Goal: Register for event/course

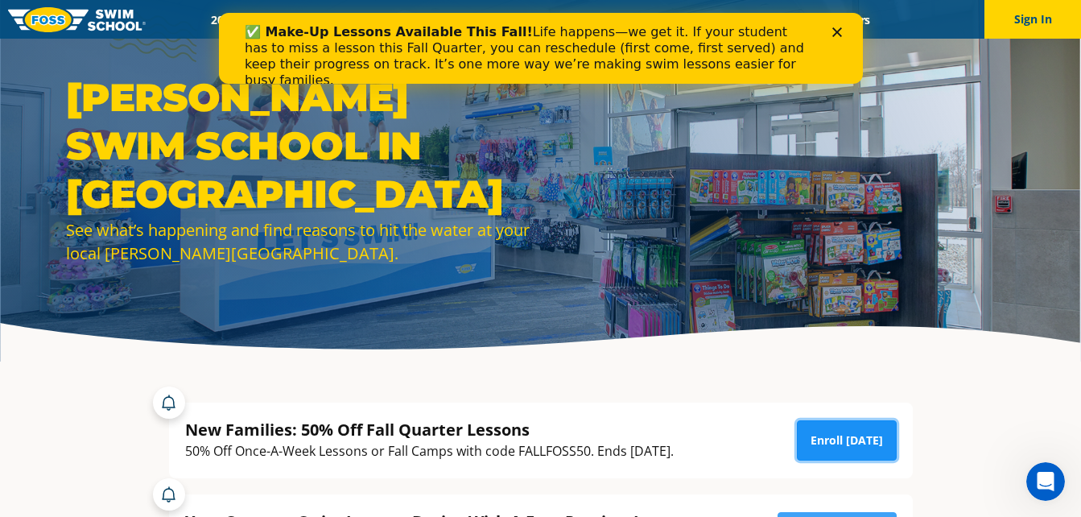
click at [870, 447] on link "Enroll [DATE]" at bounding box center [847, 440] width 100 height 40
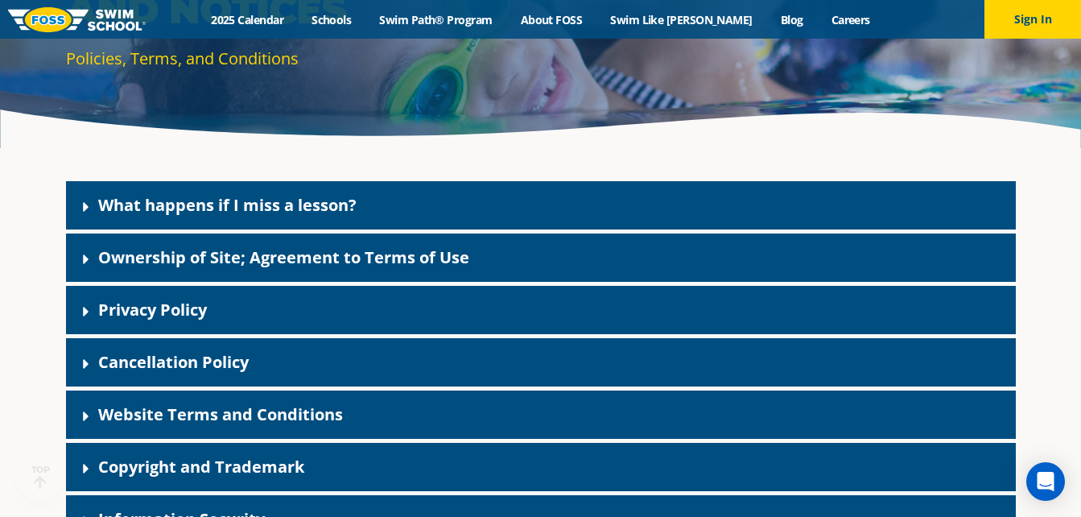
scroll to position [233, 0]
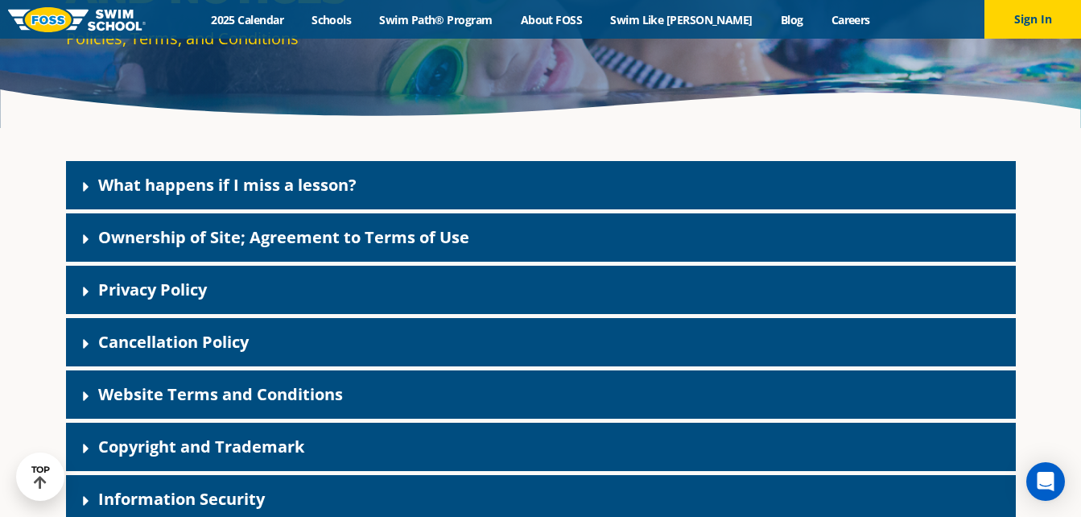
click at [773, 179] on div "What happens if I miss a lesson?" at bounding box center [540, 185] width 949 height 48
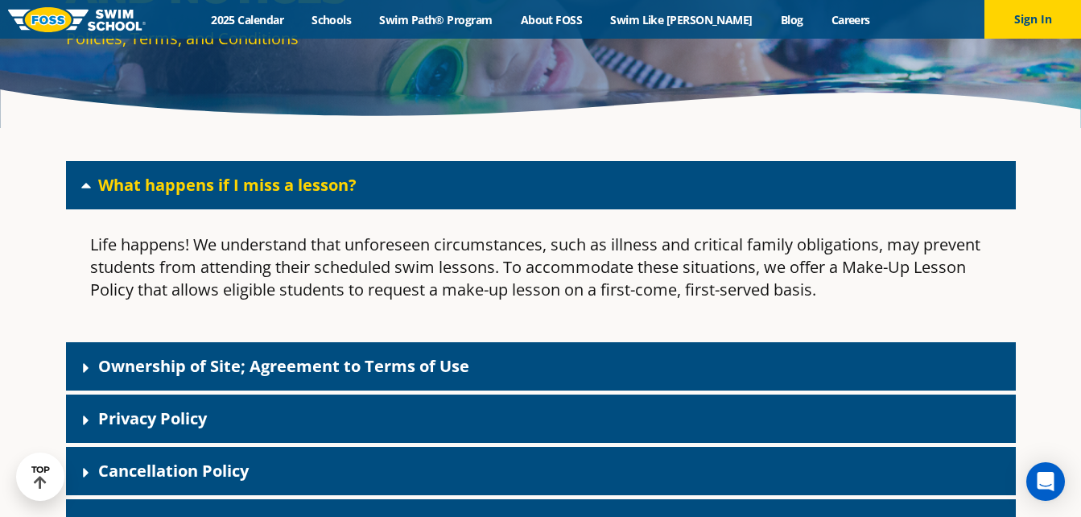
click at [773, 179] on div "What happens if I miss a lesson?" at bounding box center [540, 185] width 949 height 48
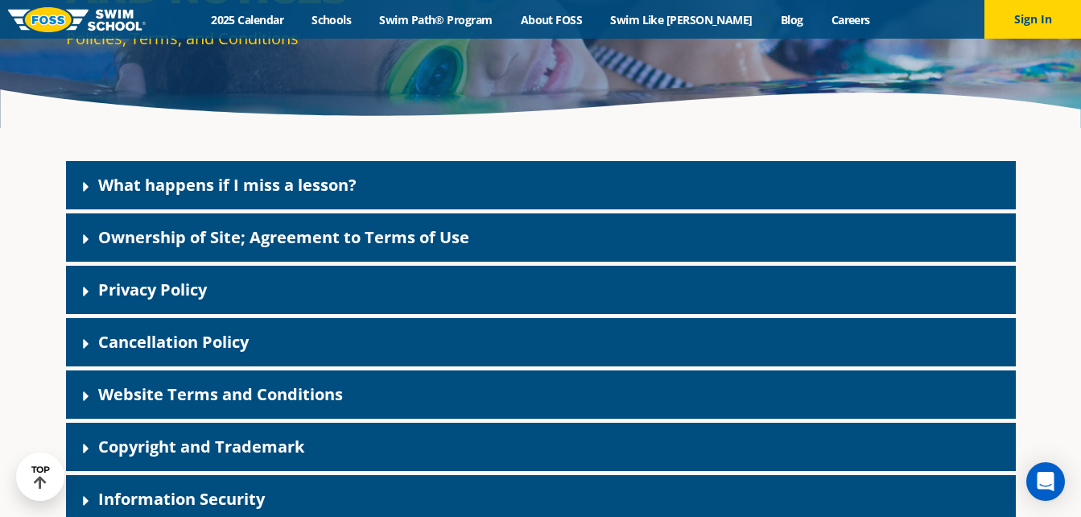
click at [545, 298] on div "Privacy Policy" at bounding box center [540, 290] width 949 height 48
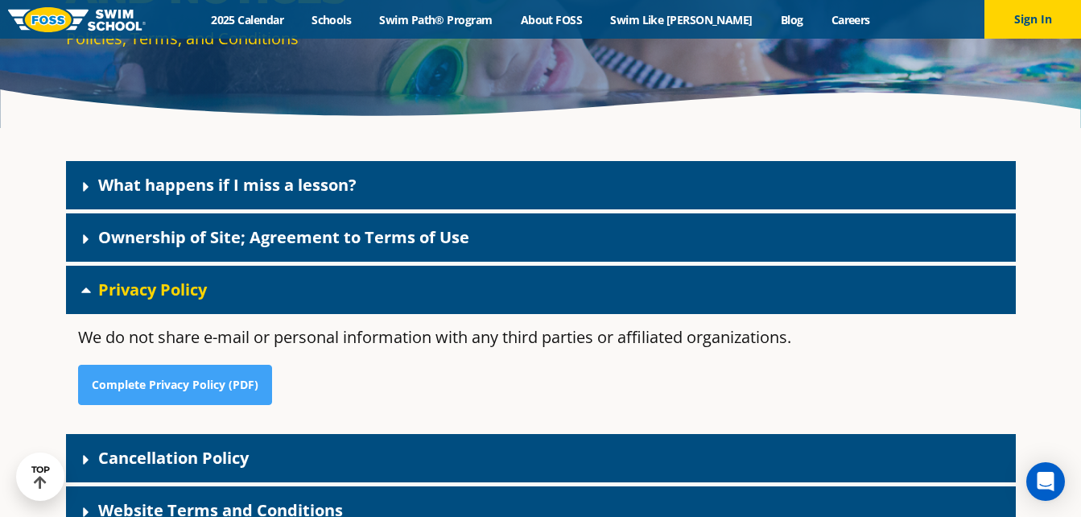
click at [545, 298] on div "Privacy Policy" at bounding box center [540, 290] width 949 height 48
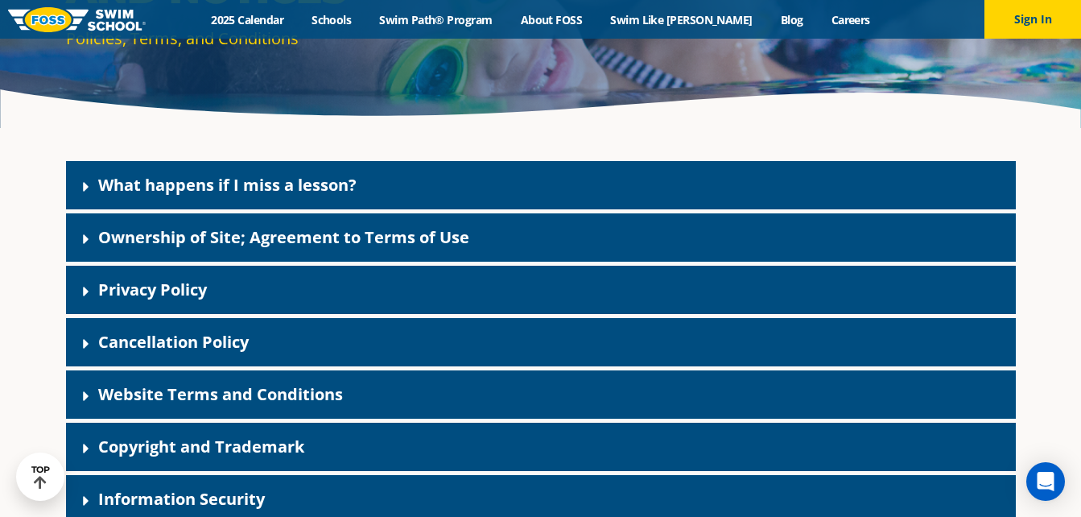
click at [494, 346] on div "Cancellation Policy" at bounding box center [540, 342] width 949 height 48
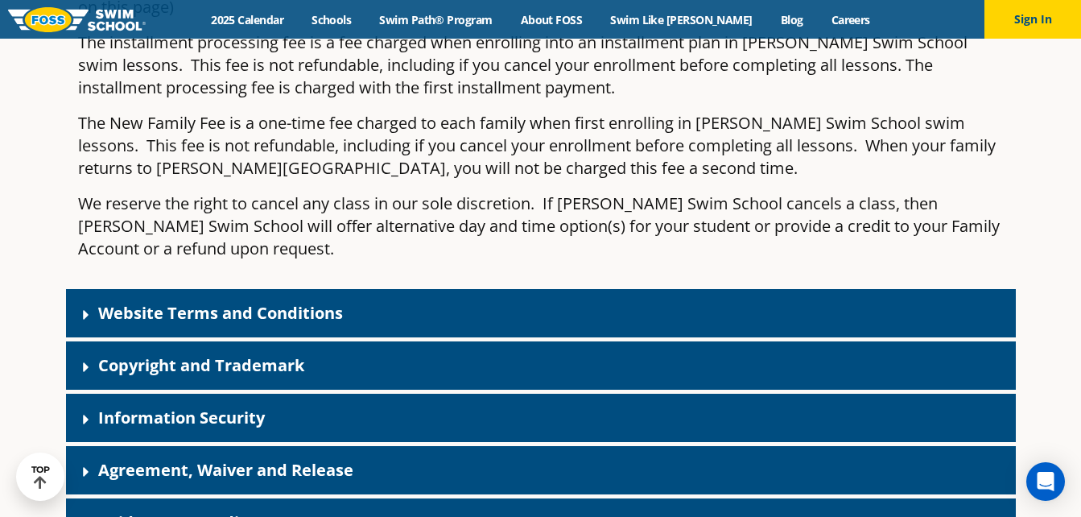
scroll to position [1102, 0]
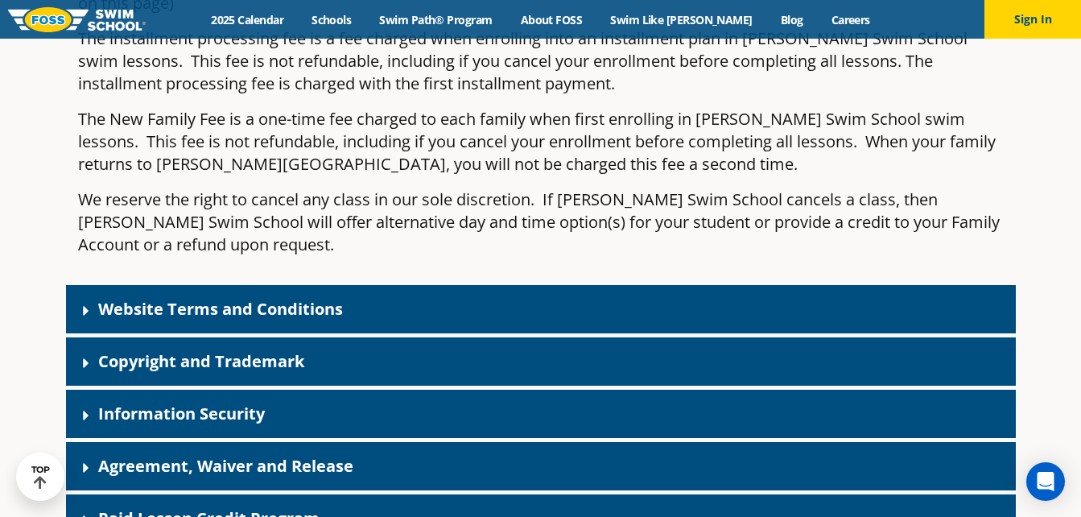
click at [817, 389] on div "Information Security" at bounding box center [540, 413] width 949 height 48
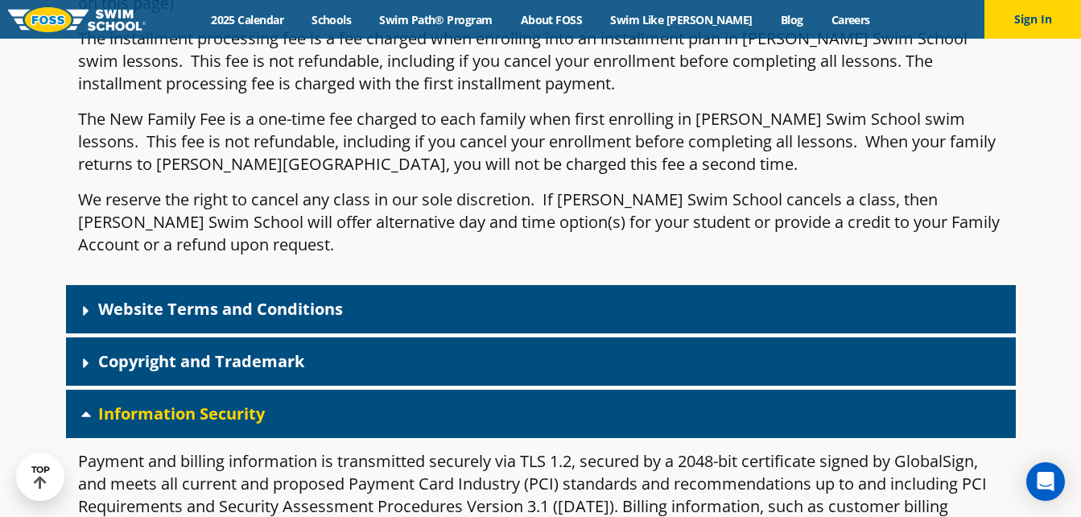
click at [817, 389] on div "Information Security" at bounding box center [540, 413] width 949 height 48
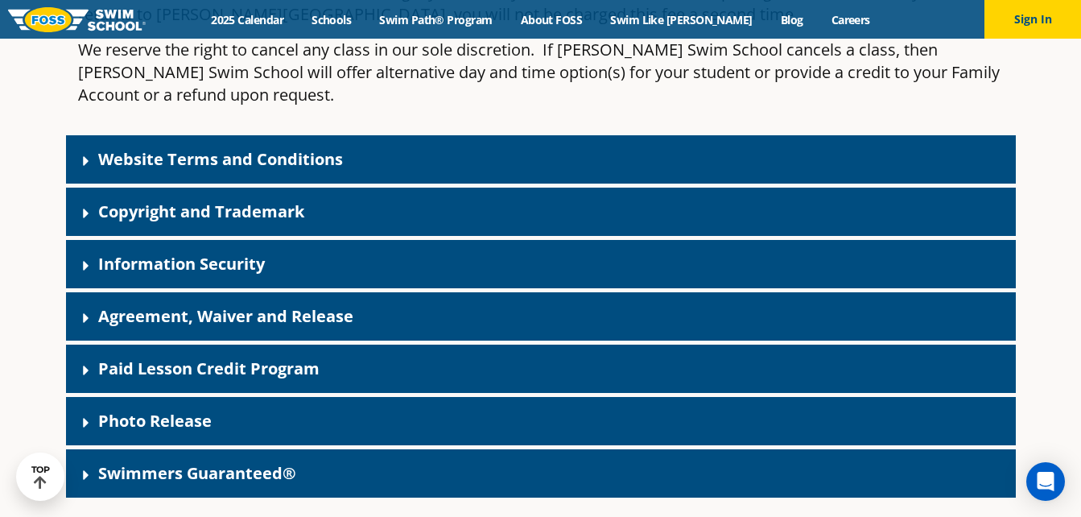
scroll to position [1266, 0]
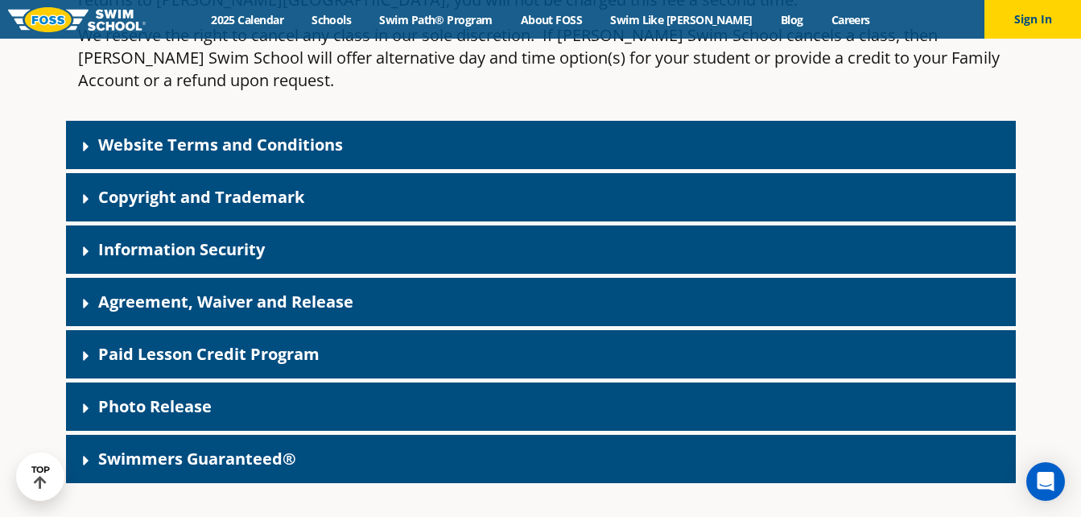
click at [200, 278] on div "Agreement, Waiver and Release" at bounding box center [540, 302] width 949 height 48
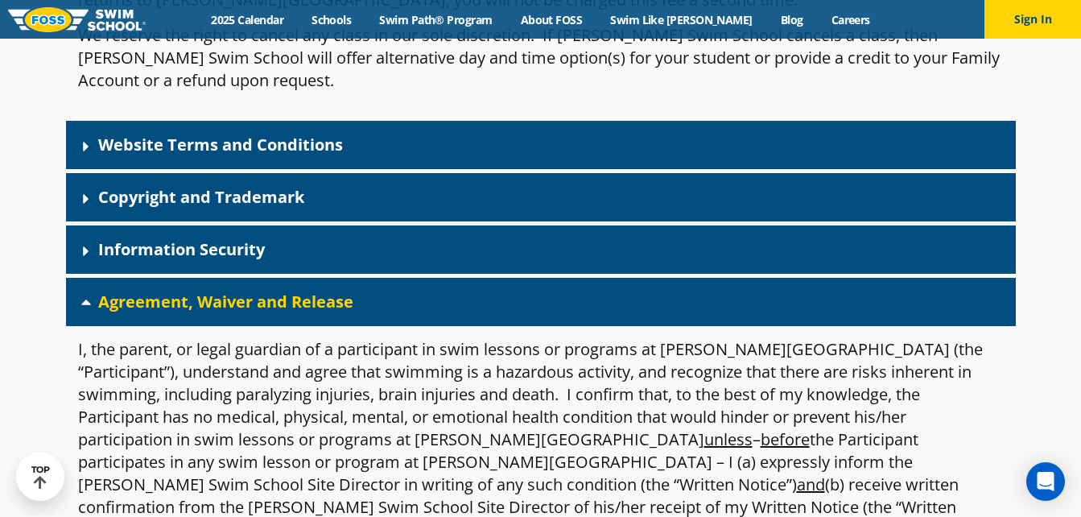
click at [200, 278] on div "Agreement, Waiver and Release" at bounding box center [540, 302] width 949 height 48
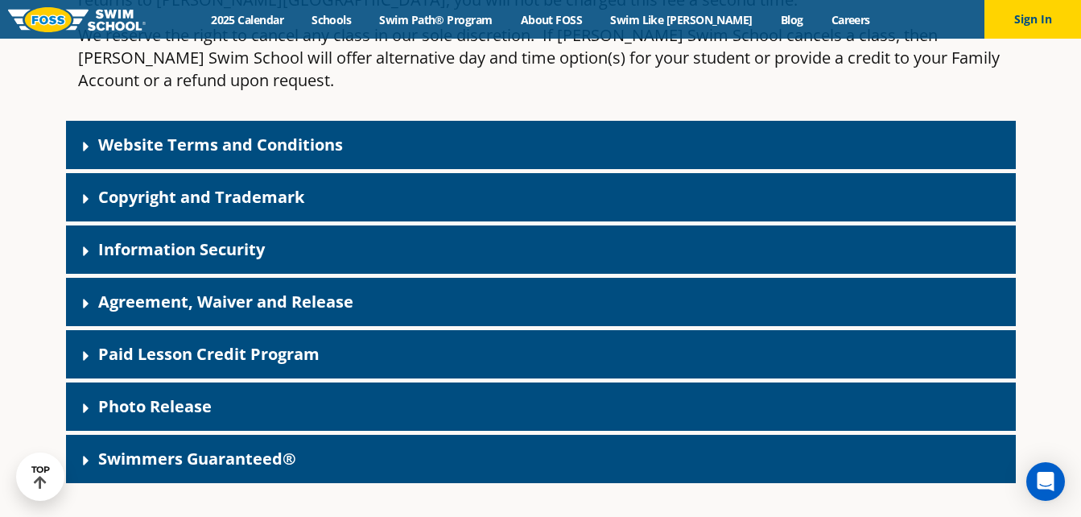
click at [202, 395] on link "Photo Release" at bounding box center [154, 406] width 113 height 22
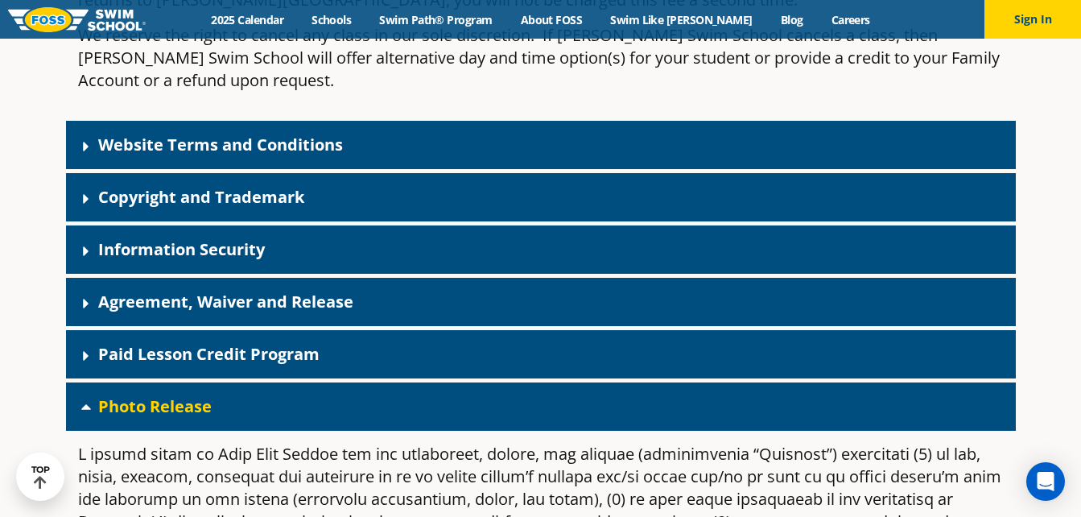
click at [202, 395] on link "Photo Release" at bounding box center [154, 406] width 113 height 22
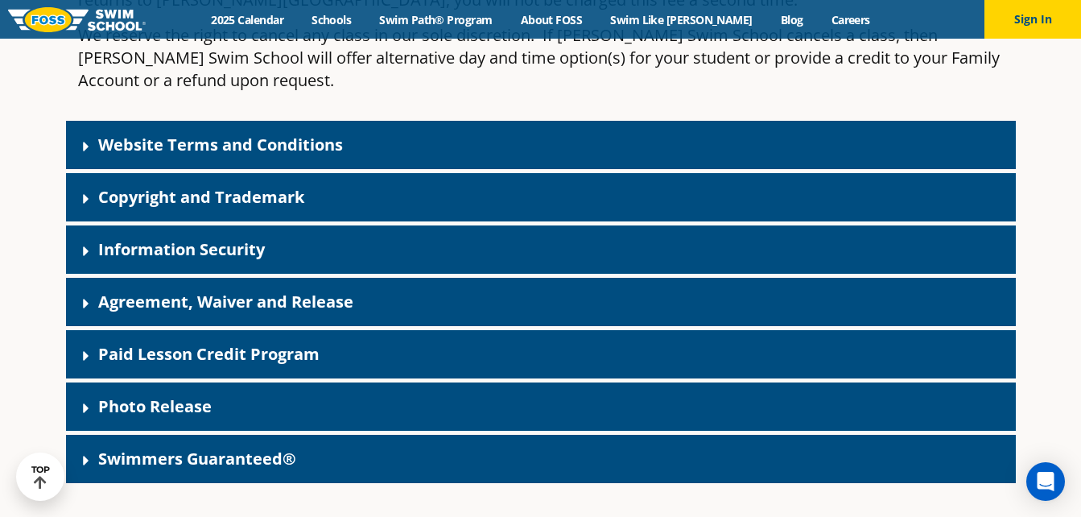
click at [210, 447] on link "Swimmers Guaranteed®" at bounding box center [197, 458] width 198 height 22
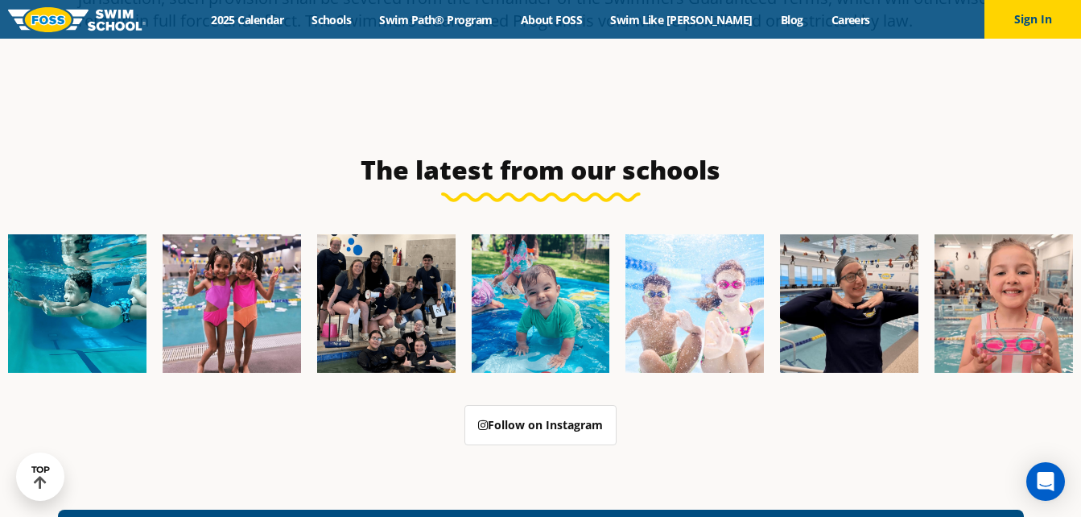
scroll to position [4195, 0]
